Goal: Information Seeking & Learning: Learn about a topic

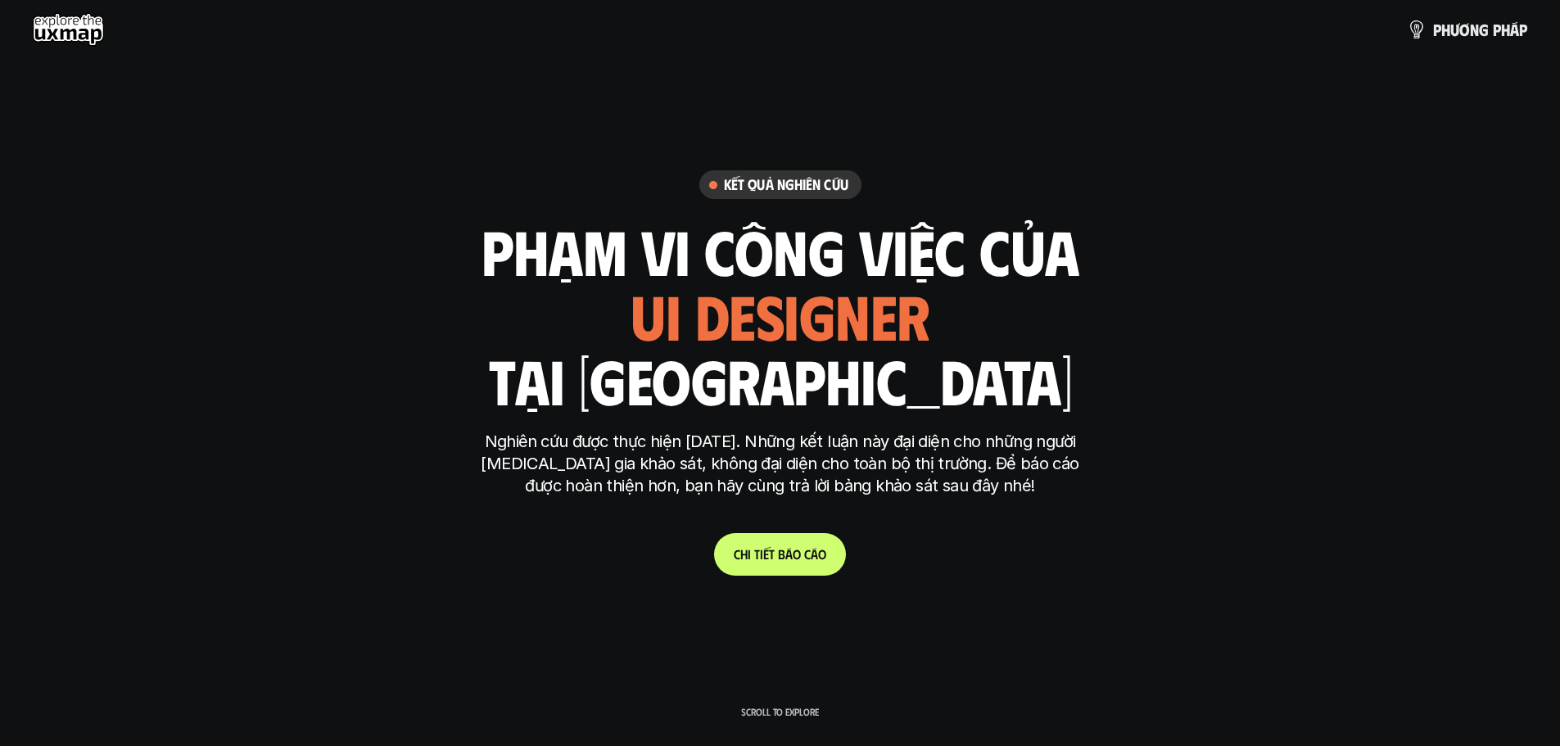
click at [770, 563] on link "C h i t i ế t b á o c á o" at bounding box center [780, 554] width 132 height 43
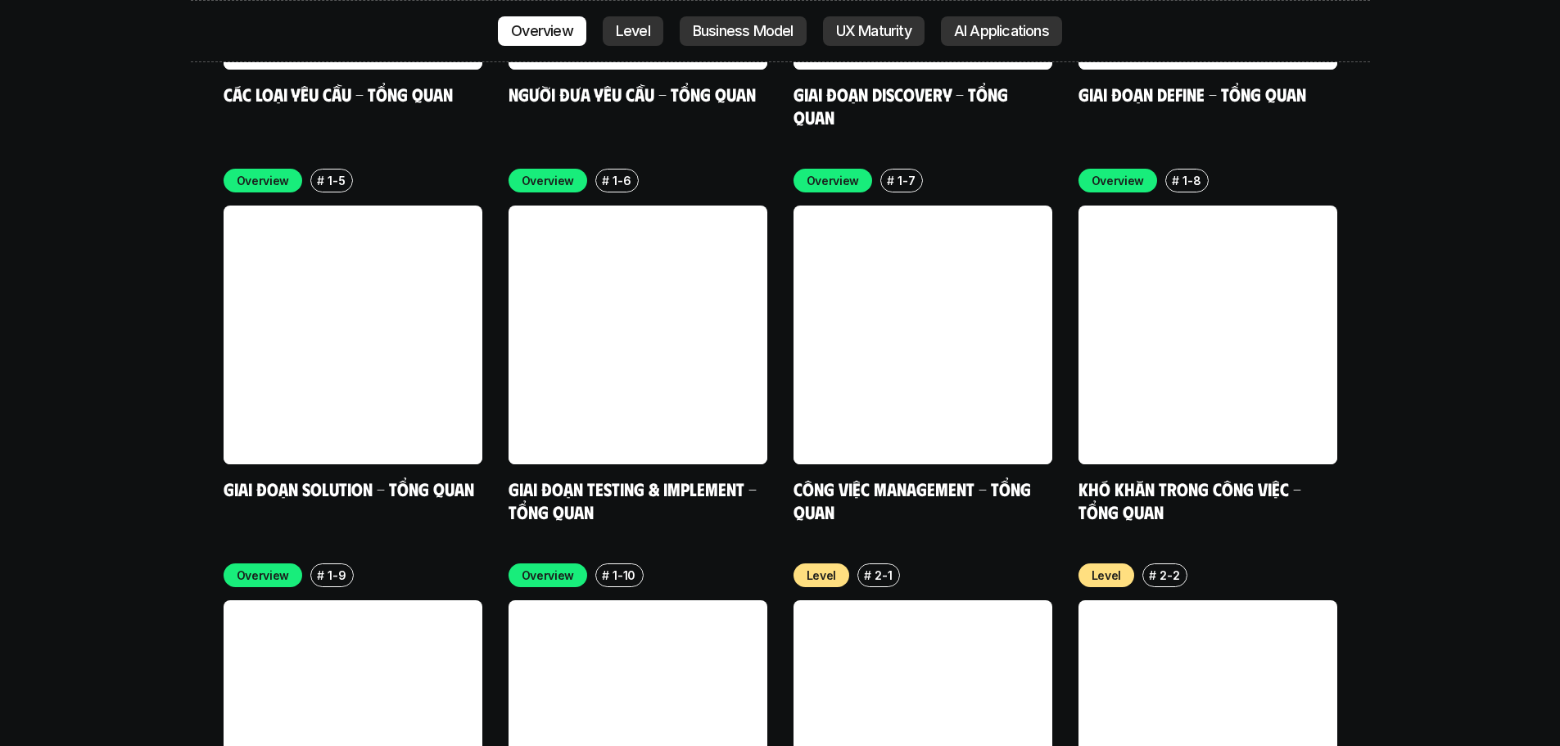
scroll to position [4693, 0]
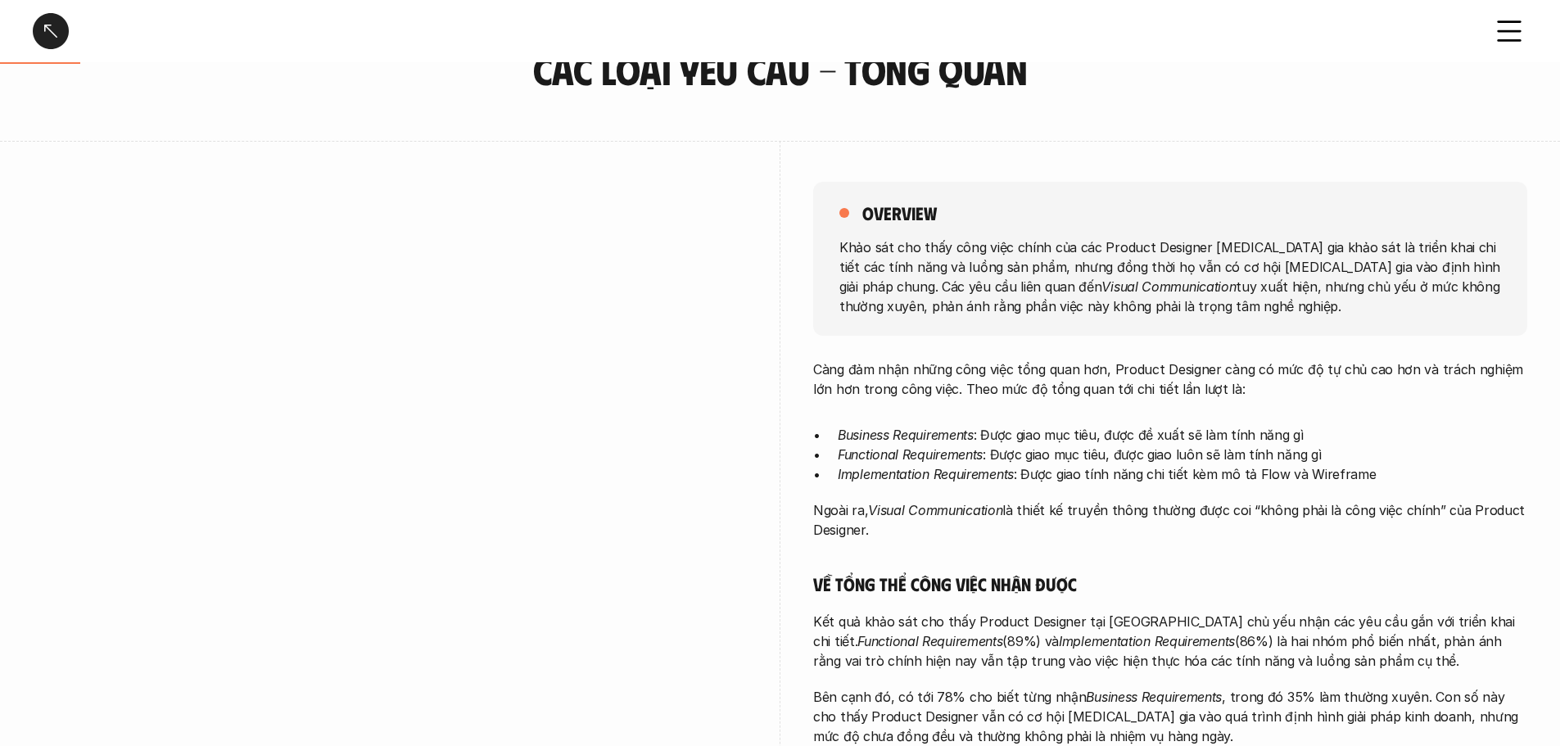
scroll to position [573, 0]
